Goal: Task Accomplishment & Management: Manage account settings

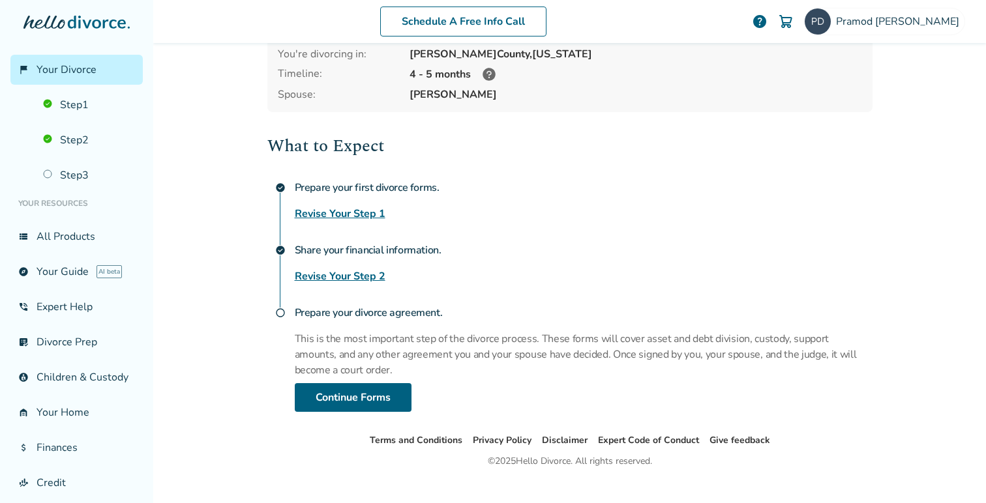
scroll to position [112, 0]
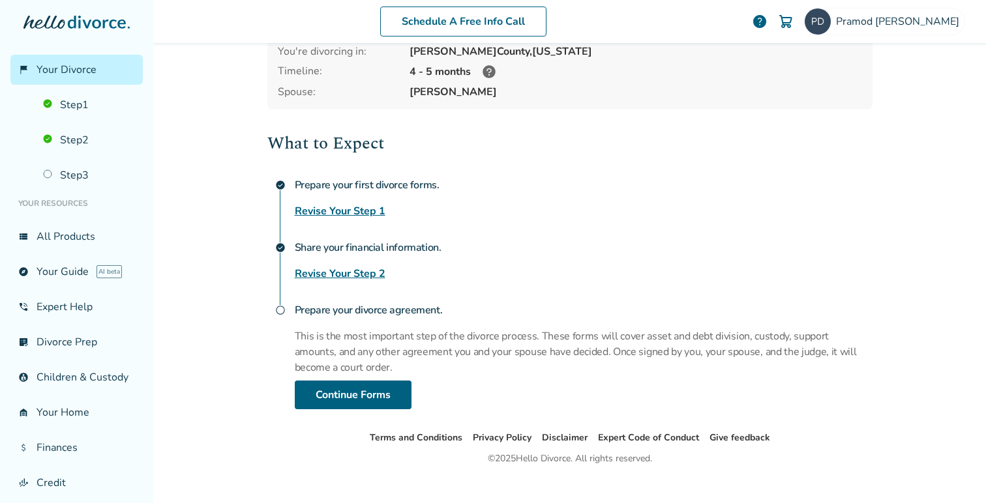
click at [332, 273] on link "Revise Your Step 2" at bounding box center [340, 274] width 91 height 16
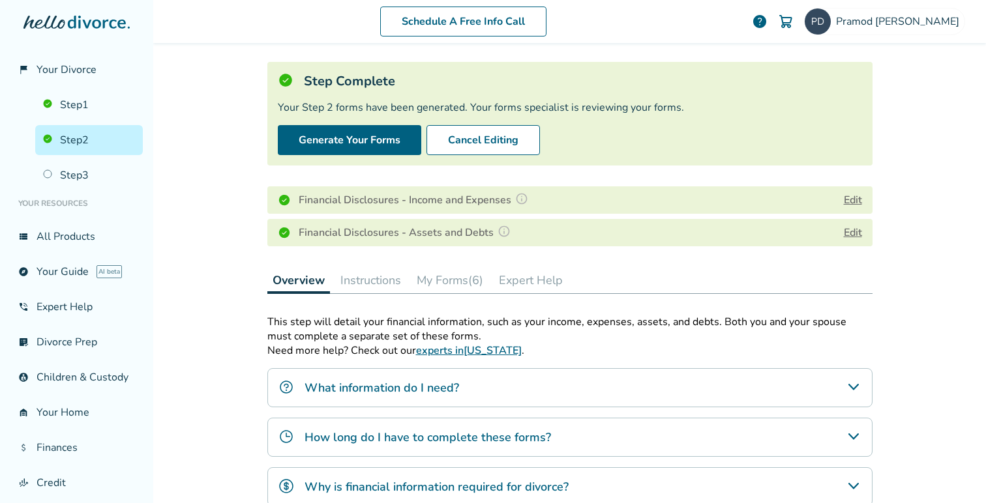
click at [852, 200] on button "Edit" at bounding box center [853, 200] width 18 height 16
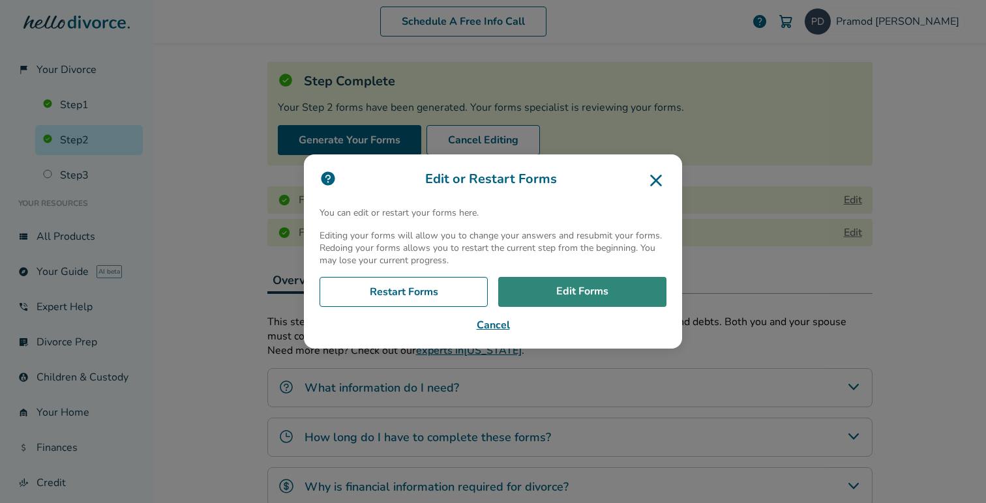
click at [574, 290] on link "Edit Forms" at bounding box center [582, 292] width 168 height 30
